Goal: Check status: Check status

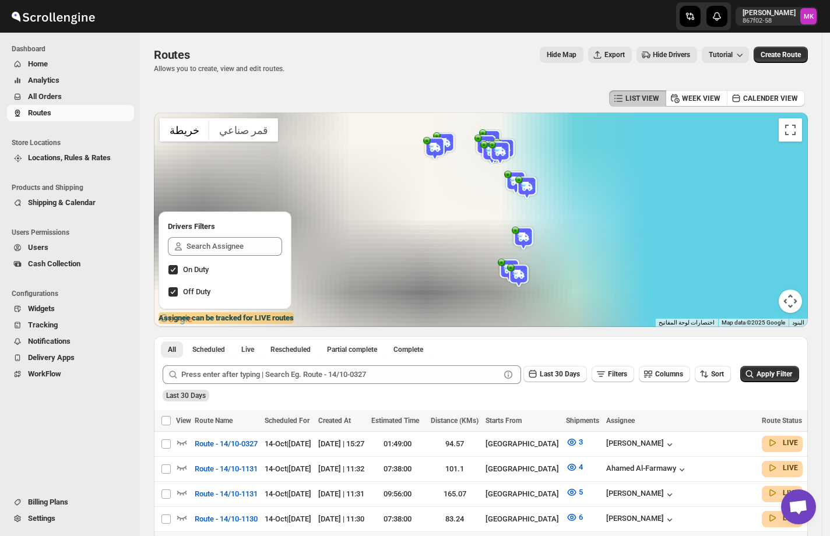
scroll to position [78, 0]
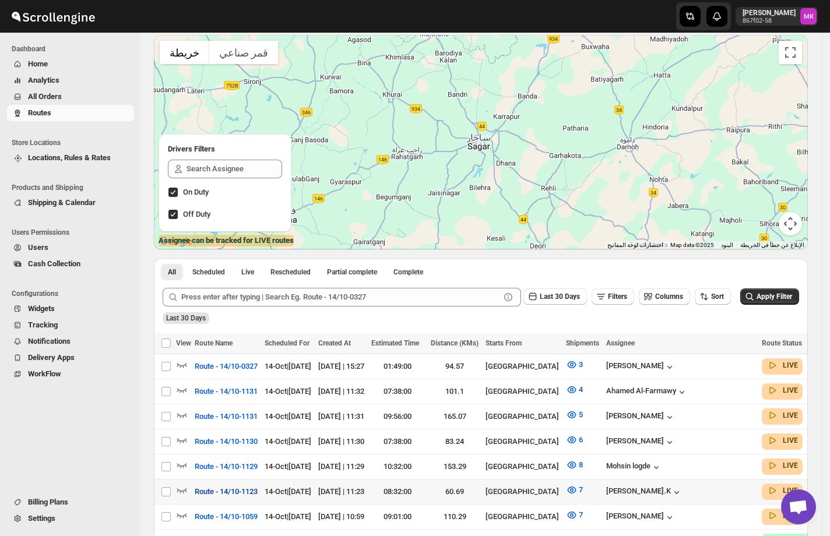
click at [224, 488] on span "Route - 14/10-1123" at bounding box center [226, 492] width 63 height 12
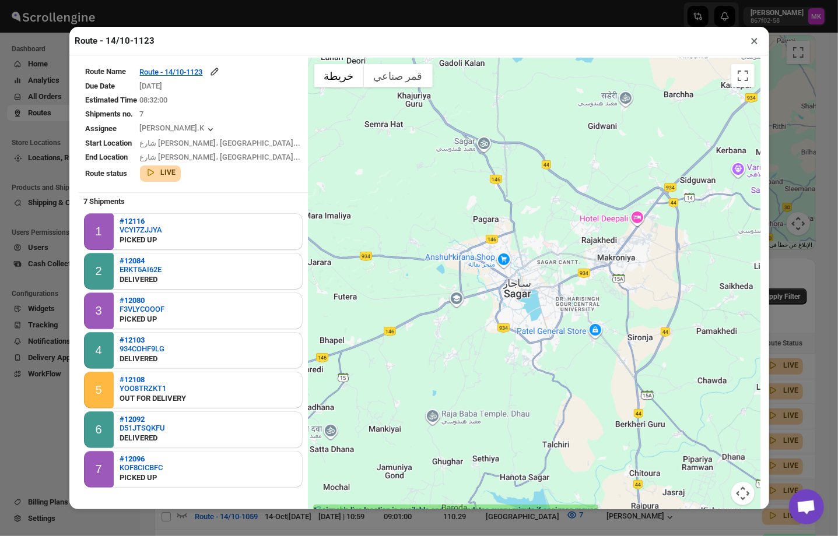
click at [754, 38] on button "×" at bounding box center [754, 41] width 17 height 16
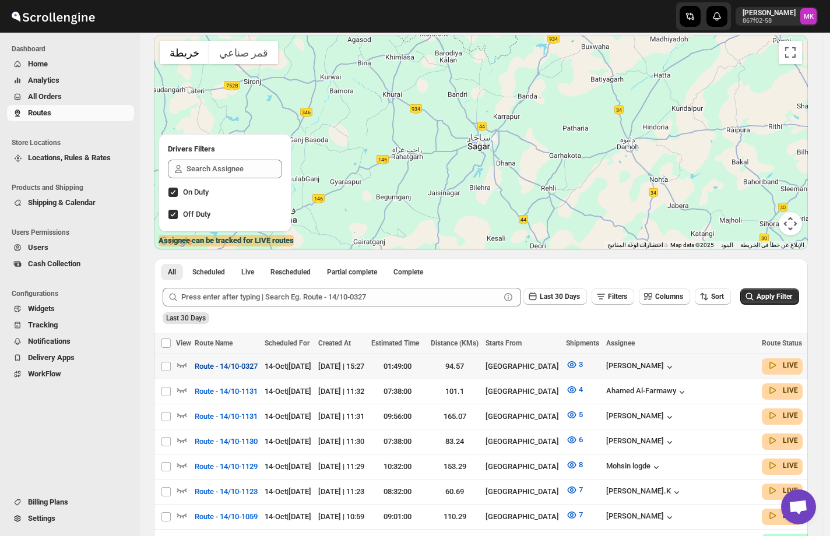
click at [234, 366] on span "Route - 14/10-0327" at bounding box center [226, 367] width 63 height 12
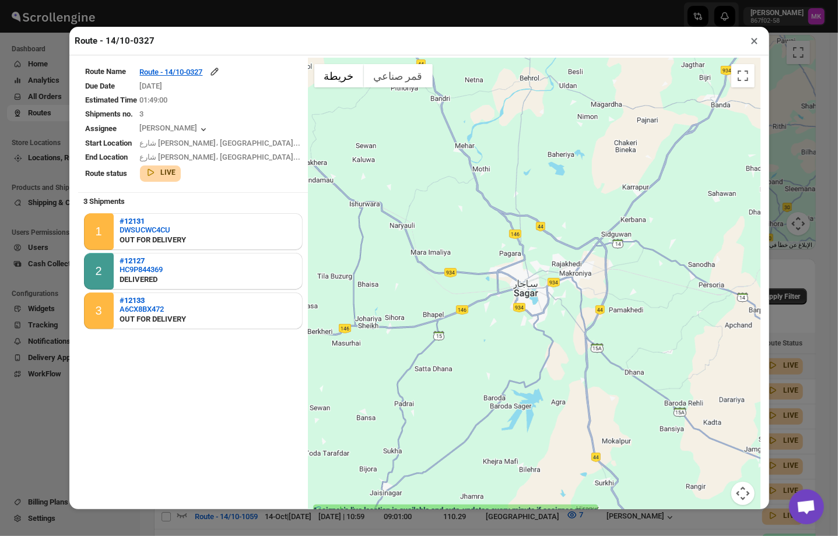
click at [757, 47] on button "×" at bounding box center [754, 41] width 17 height 16
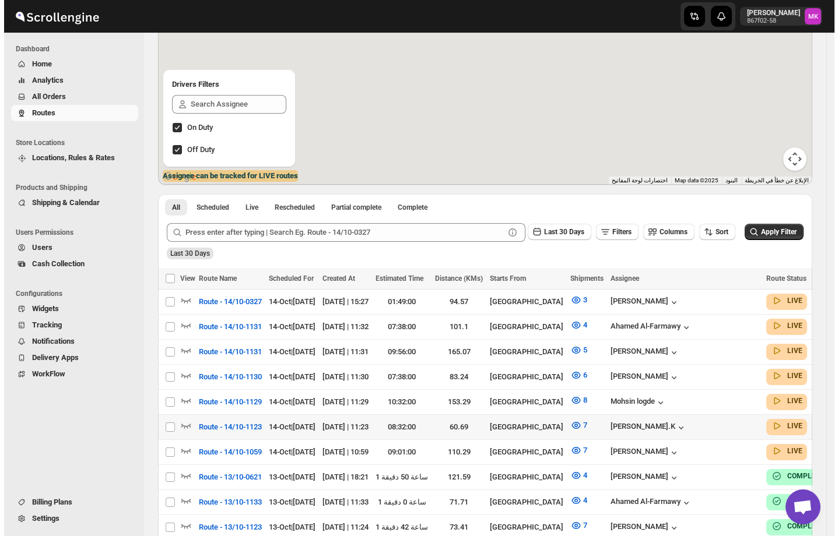
scroll to position [155, 0]
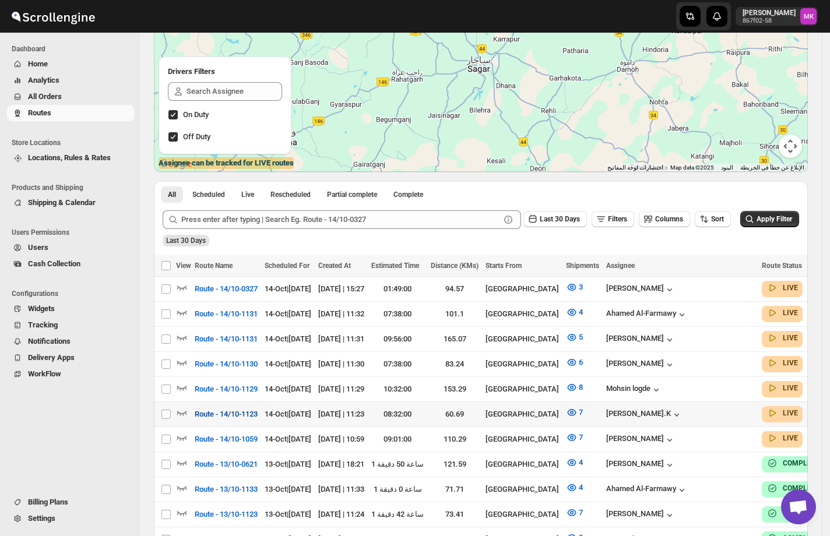
click at [246, 409] on span "Route - 14/10-1123" at bounding box center [226, 415] width 63 height 12
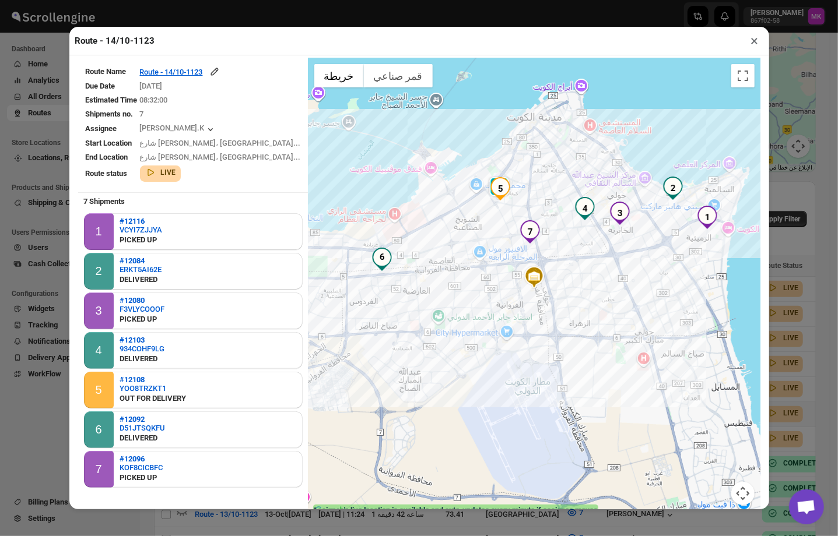
click at [754, 45] on button "×" at bounding box center [754, 41] width 17 height 16
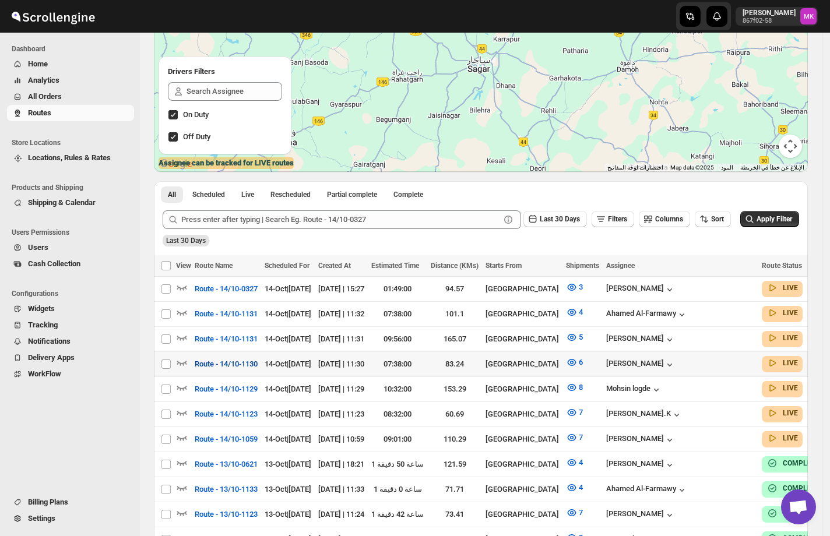
click at [245, 368] on button "Route - 14/10-1130" at bounding box center [226, 364] width 77 height 19
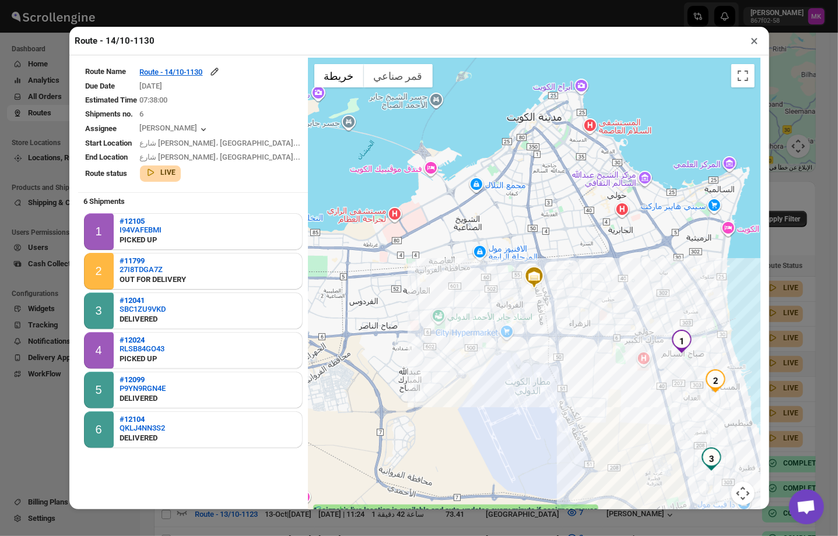
click at [751, 47] on button "×" at bounding box center [754, 41] width 17 height 16
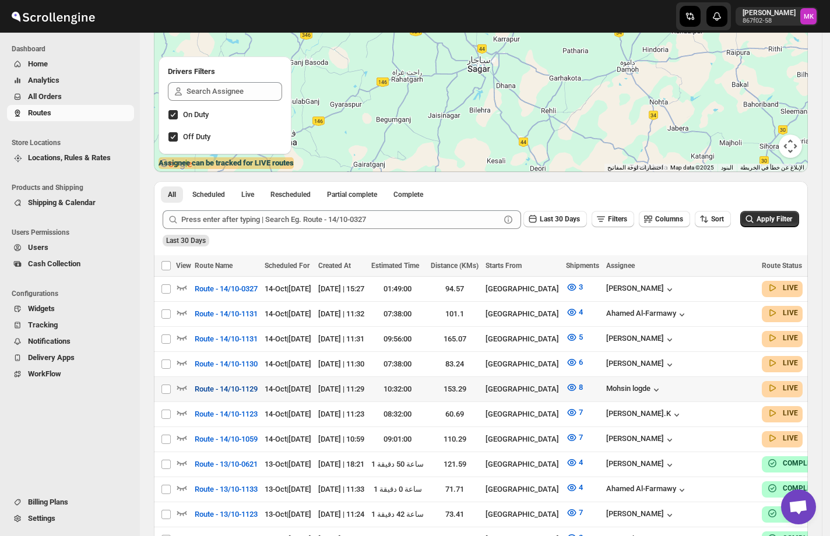
click at [217, 384] on span "Route - 14/10-1129" at bounding box center [226, 390] width 63 height 12
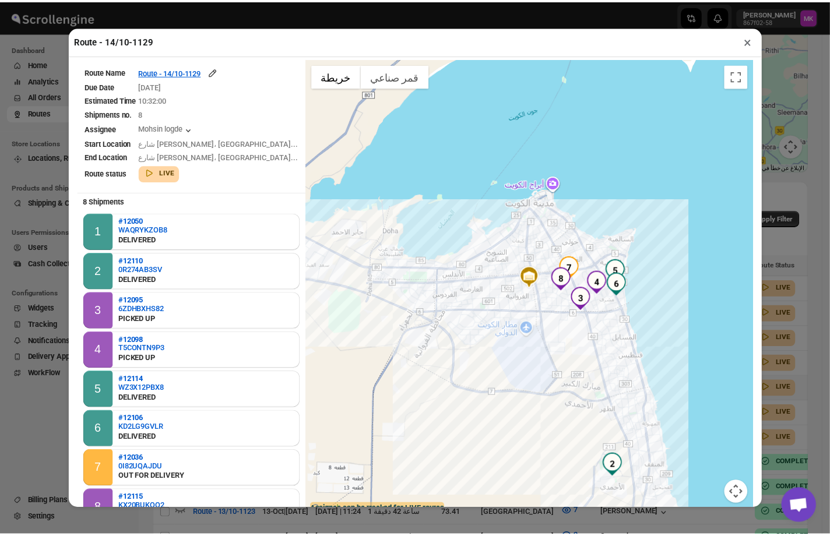
scroll to position [36, 0]
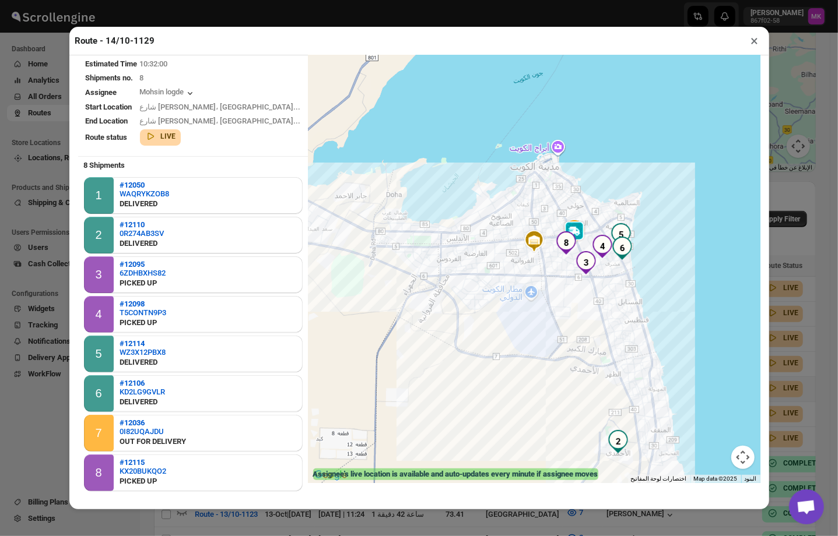
click at [756, 35] on button "×" at bounding box center [754, 41] width 17 height 16
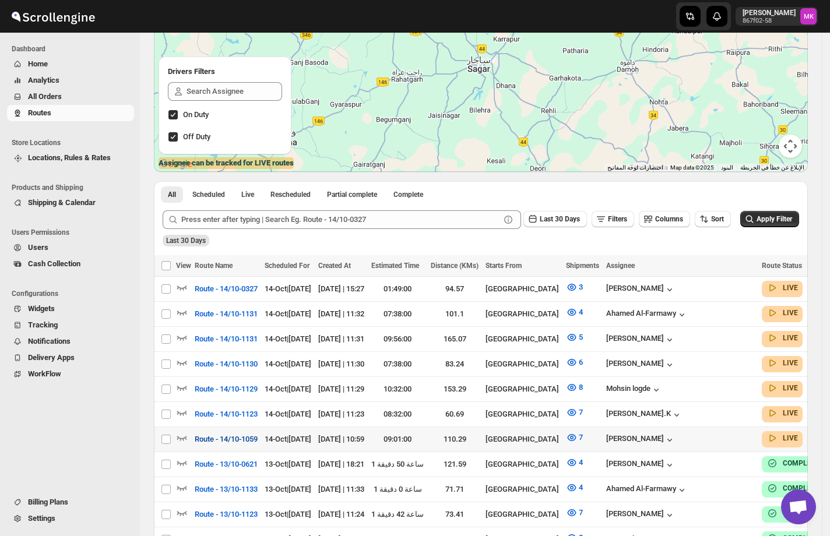
click at [217, 435] on span "Route - 14/10-1059" at bounding box center [226, 440] width 63 height 12
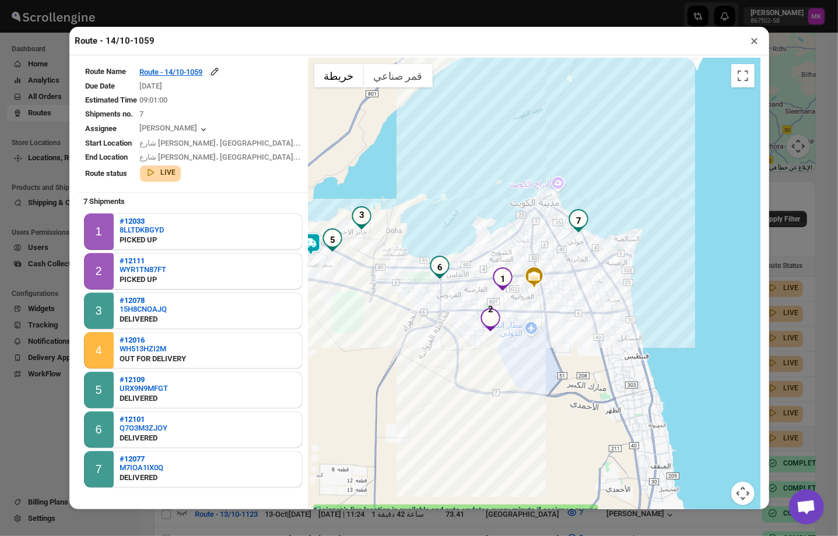
click at [756, 44] on button "×" at bounding box center [754, 41] width 17 height 16
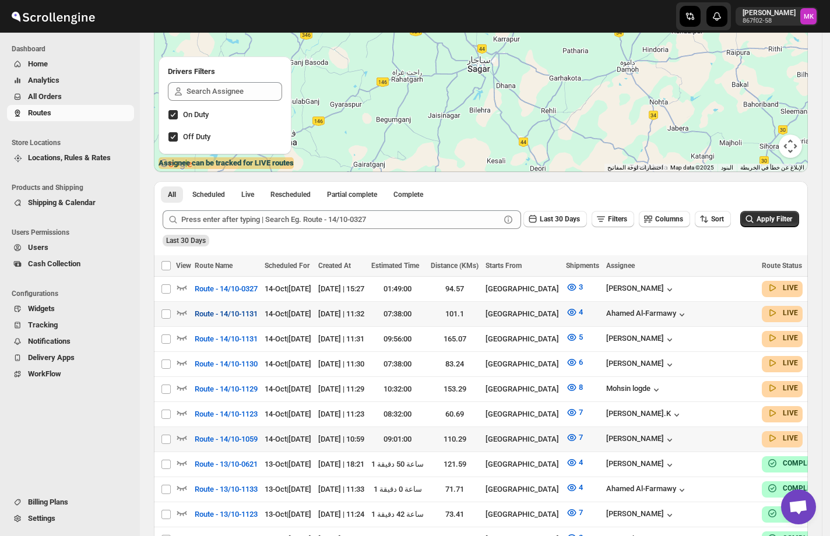
click at [226, 322] on button "Route - 14/10-1131" at bounding box center [226, 314] width 77 height 19
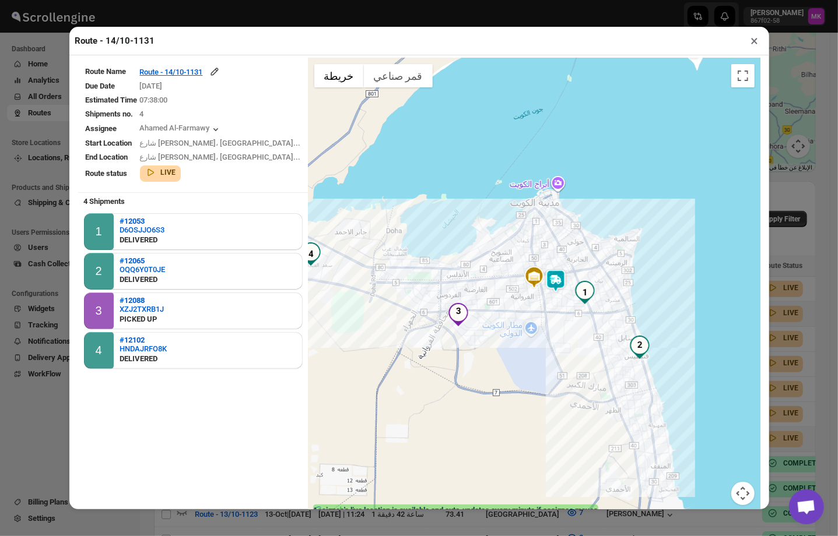
click at [754, 47] on button "×" at bounding box center [754, 41] width 17 height 16
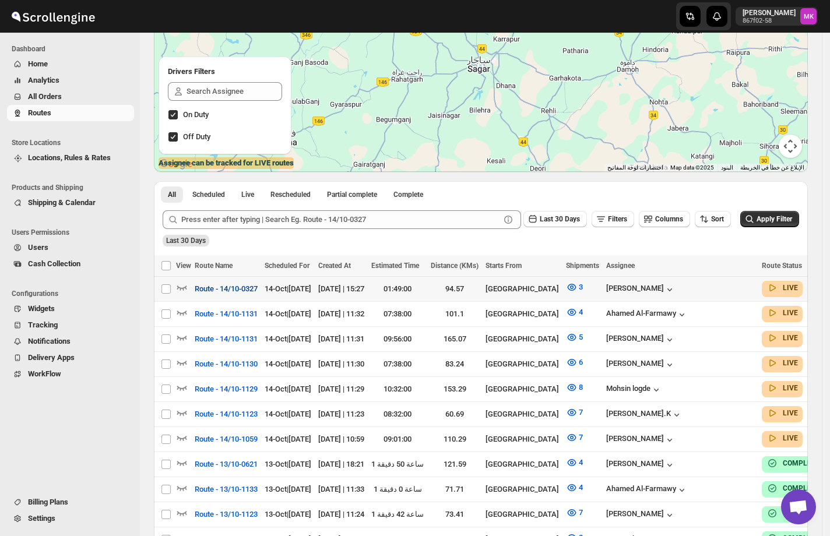
click at [252, 286] on span "Route - 14/10-0327" at bounding box center [226, 289] width 63 height 12
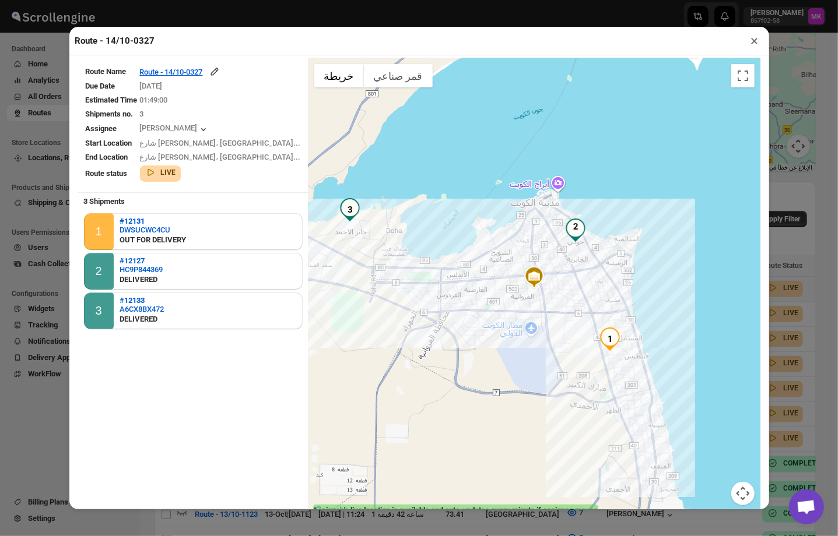
click at [759, 49] on button "×" at bounding box center [754, 41] width 17 height 16
